Goal: Browse casually

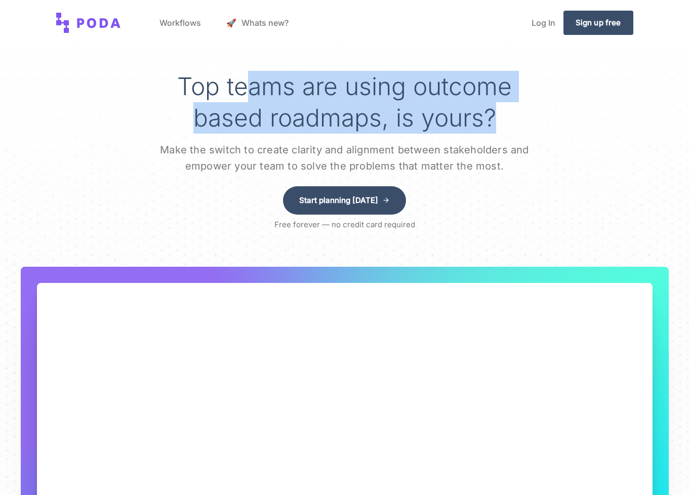
click at [458, 137] on div "Top teams are using outcome based roadmaps, is yours? Make the switch to create…" at bounding box center [344, 122] width 405 height 103
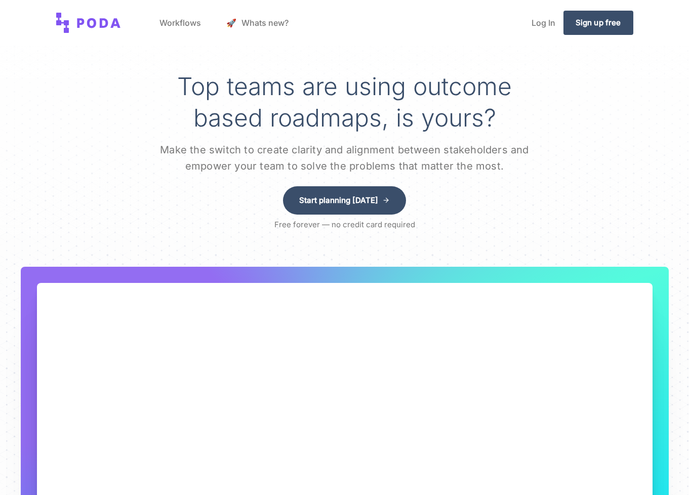
click at [238, 80] on span "Top teams are using outcome based roadmaps, is yours?" at bounding box center [344, 101] width 335 height 61
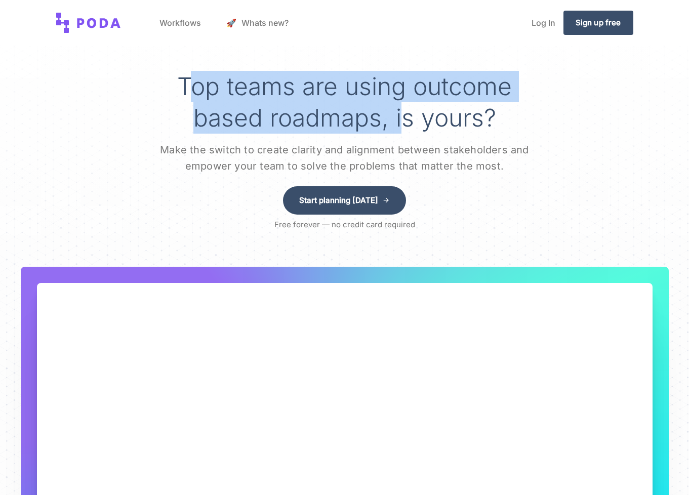
drag, startPoint x: 191, startPoint y: 82, endPoint x: 402, endPoint y: 112, distance: 212.4
click at [402, 112] on span "Top teams are using outcome based roadmaps, is yours?" at bounding box center [344, 101] width 335 height 61
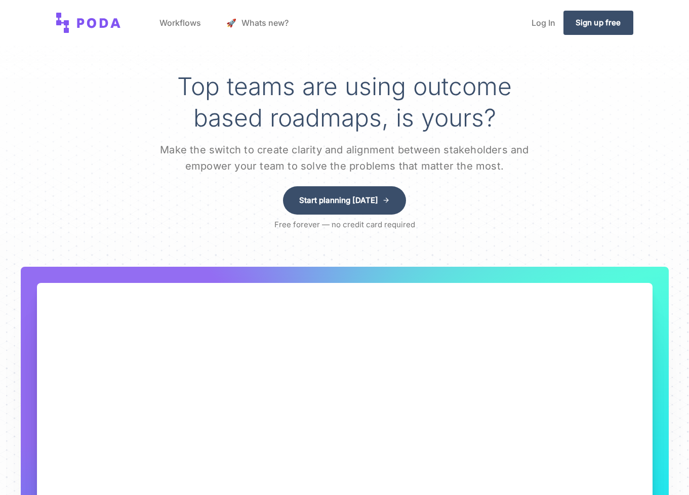
click at [267, 100] on span "Top teams are using outcome based roadmaps, is yours?" at bounding box center [344, 101] width 335 height 61
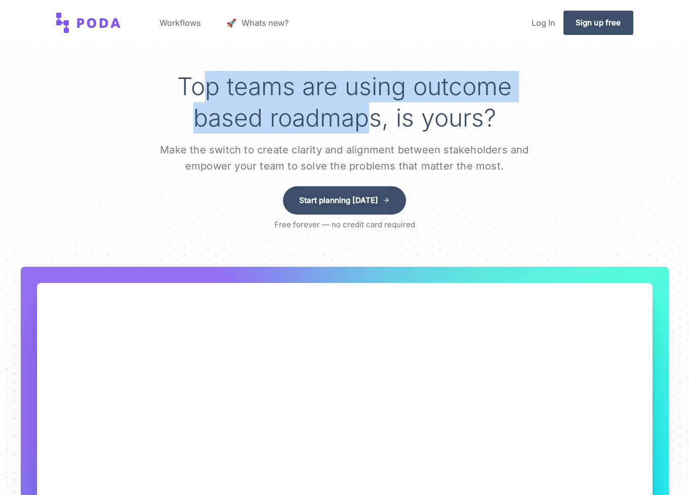
drag, startPoint x: 200, startPoint y: 88, endPoint x: 365, endPoint y: 112, distance: 167.4
click at [365, 112] on span "Top teams are using outcome based roadmaps, is yours?" at bounding box center [344, 101] width 335 height 61
